Goal: Check status: Check status

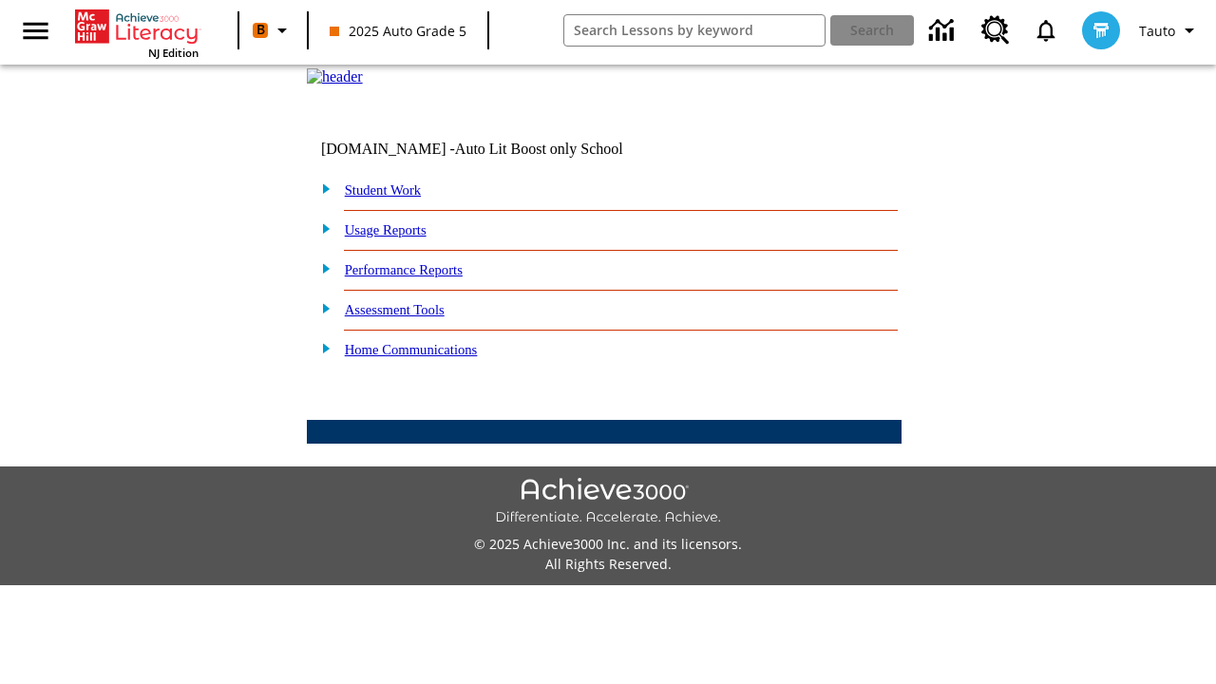
click at [394, 198] on link "Student Work" at bounding box center [383, 189] width 76 height 15
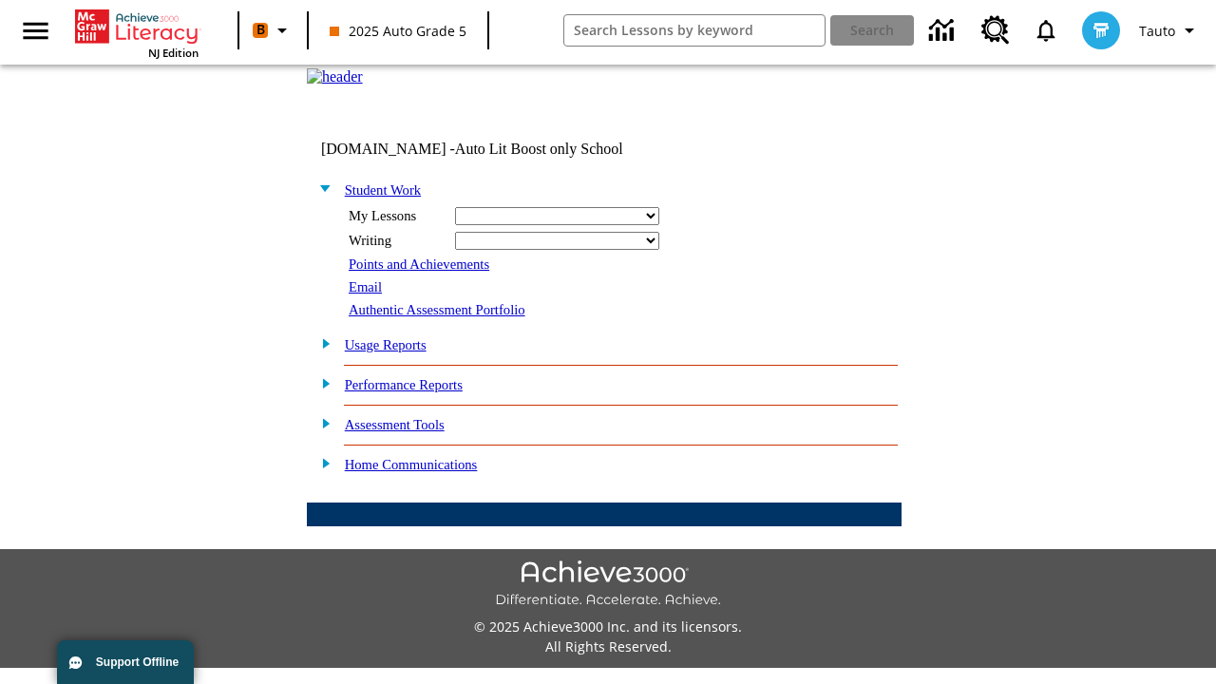
select select "/options/reports/?report_id=24&atype=14&section=2"
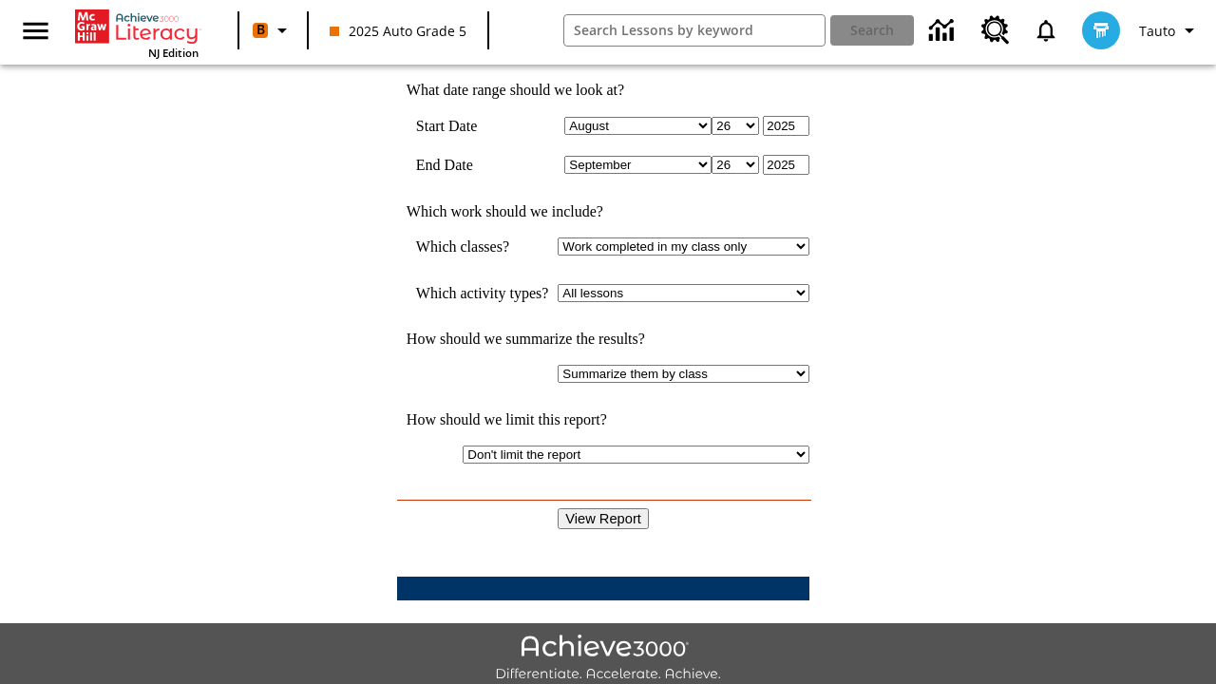
scroll to position [496, 0]
